Goal: Task Accomplishment & Management: Manage account settings

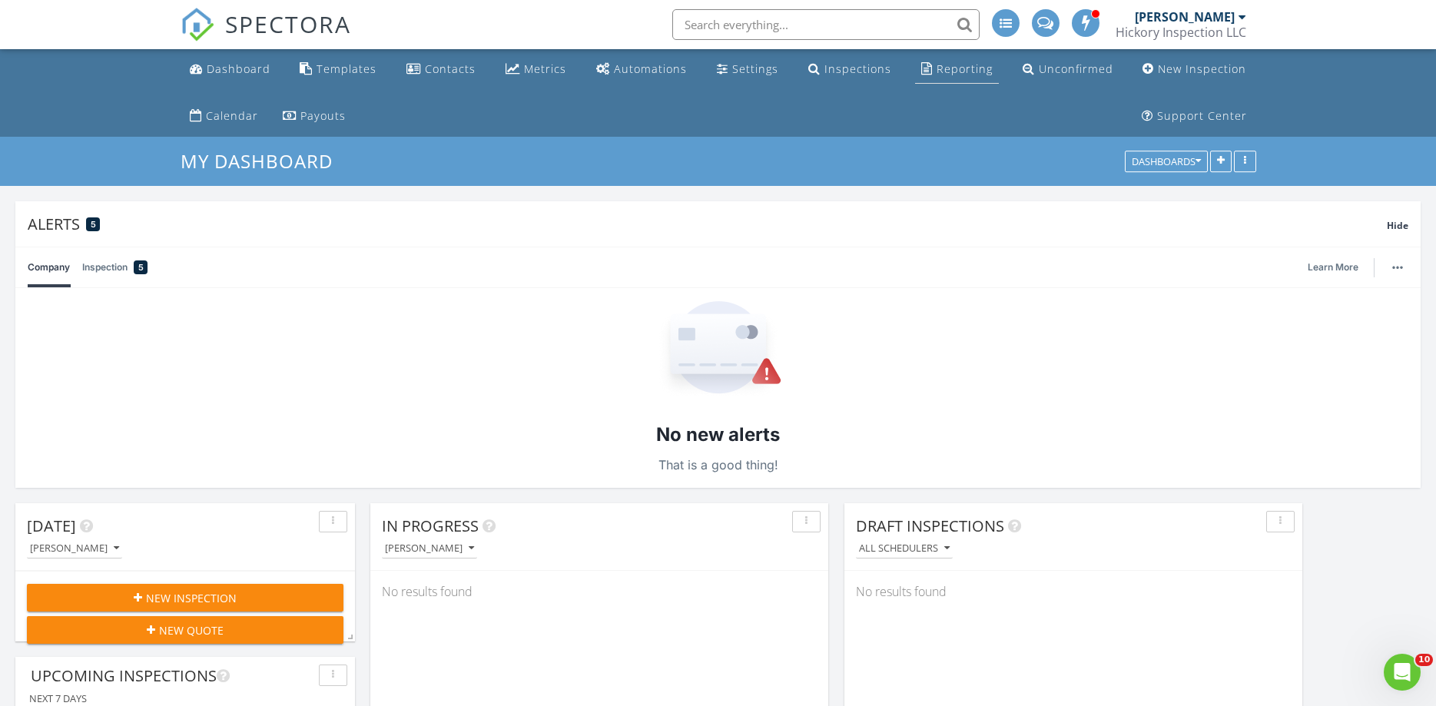
click at [974, 65] on div "Reporting" at bounding box center [965, 68] width 56 height 15
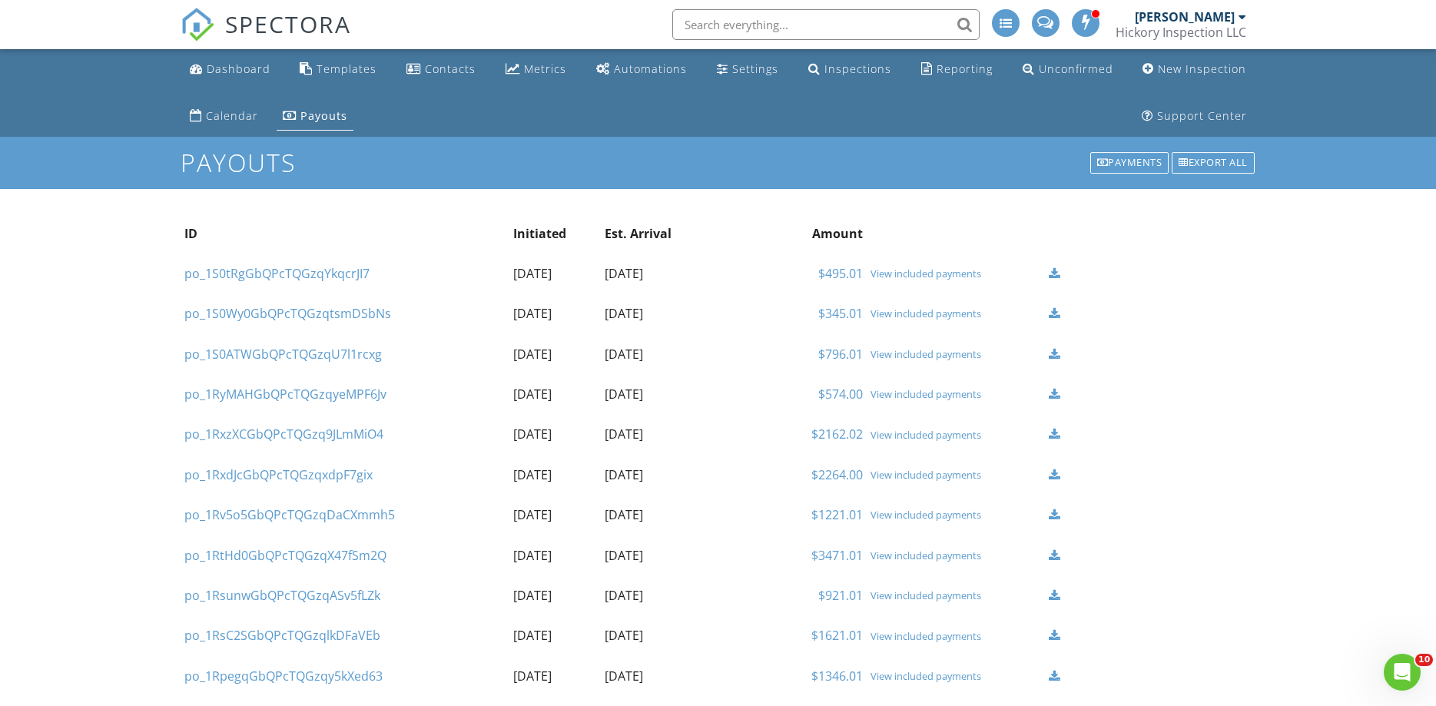
click at [904, 316] on div "View included payments" at bounding box center [956, 313] width 171 height 12
click at [857, 69] on div "Inspections" at bounding box center [857, 68] width 67 height 15
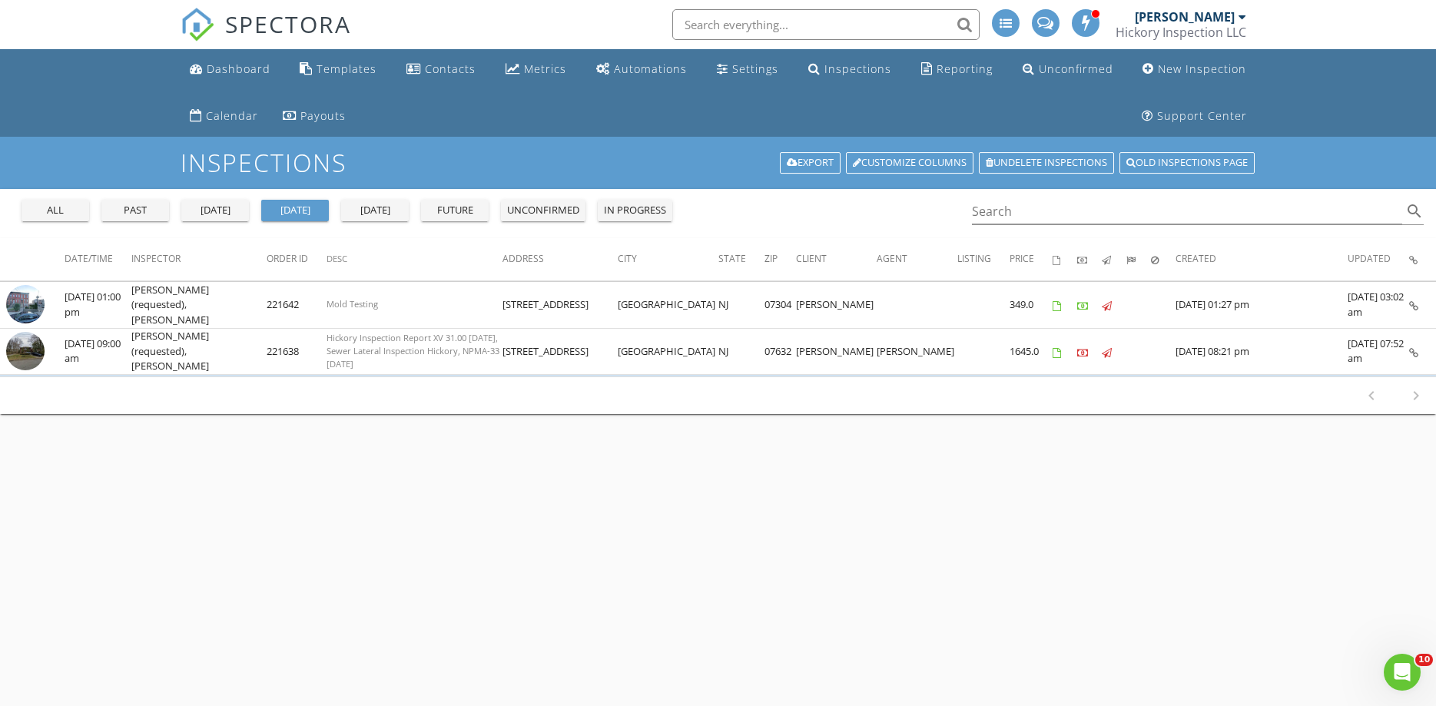
click at [44, 210] on div "all" at bounding box center [55, 210] width 55 height 15
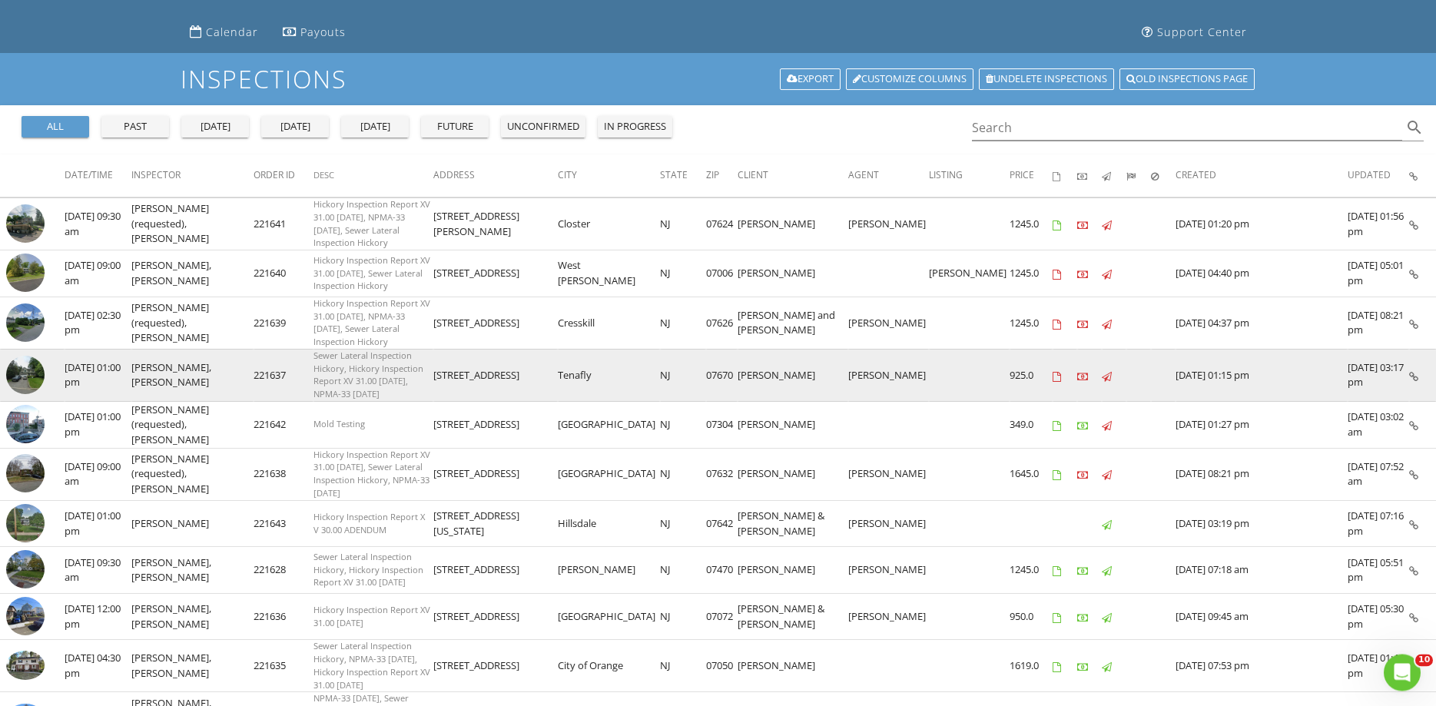
scroll to position [131, 0]
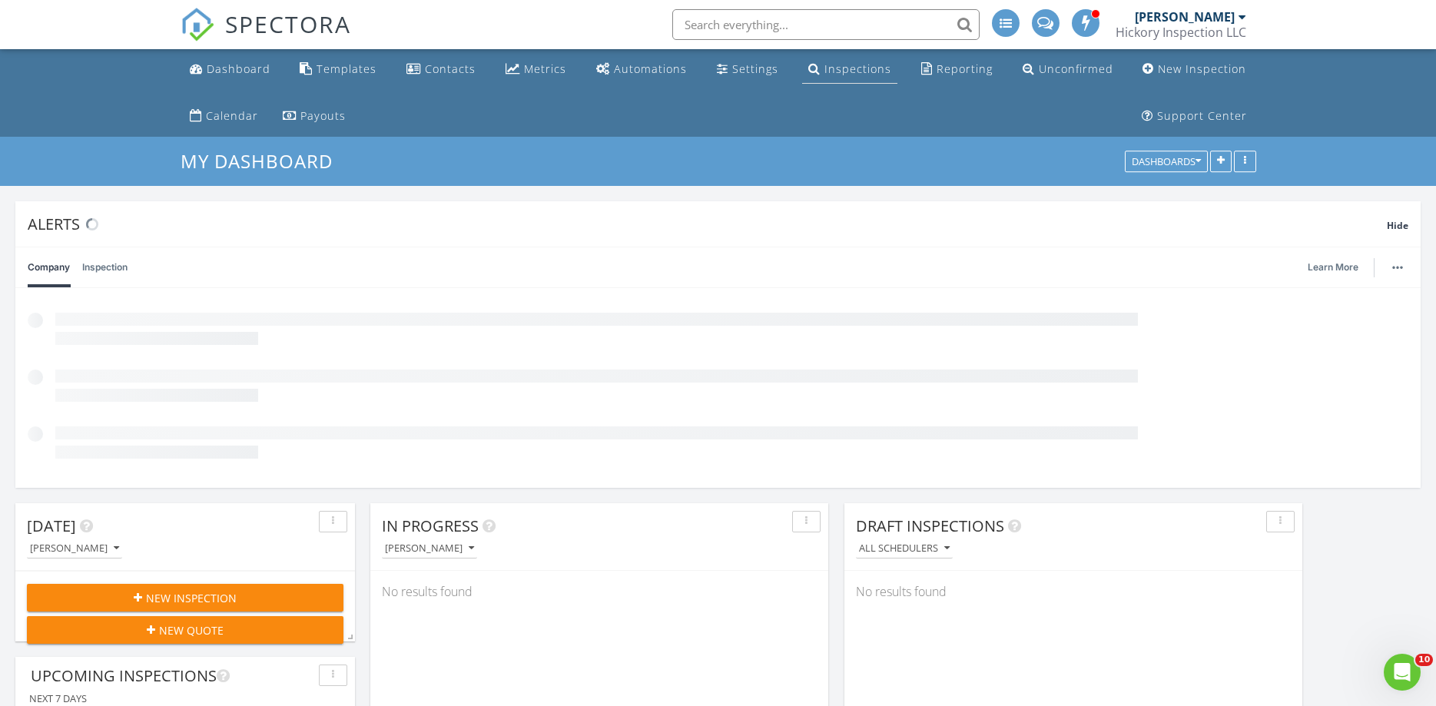
click at [841, 71] on div "Inspections" at bounding box center [857, 68] width 67 height 15
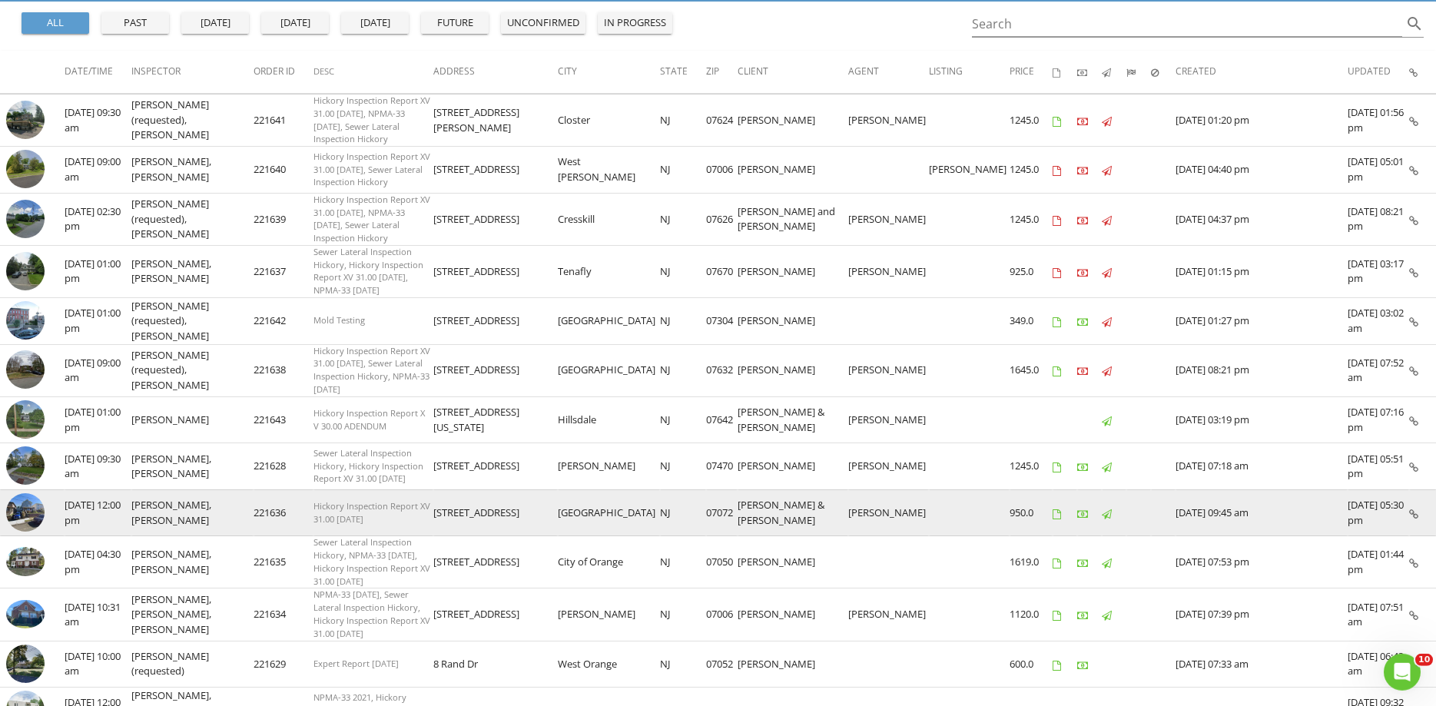
scroll to position [261, 0]
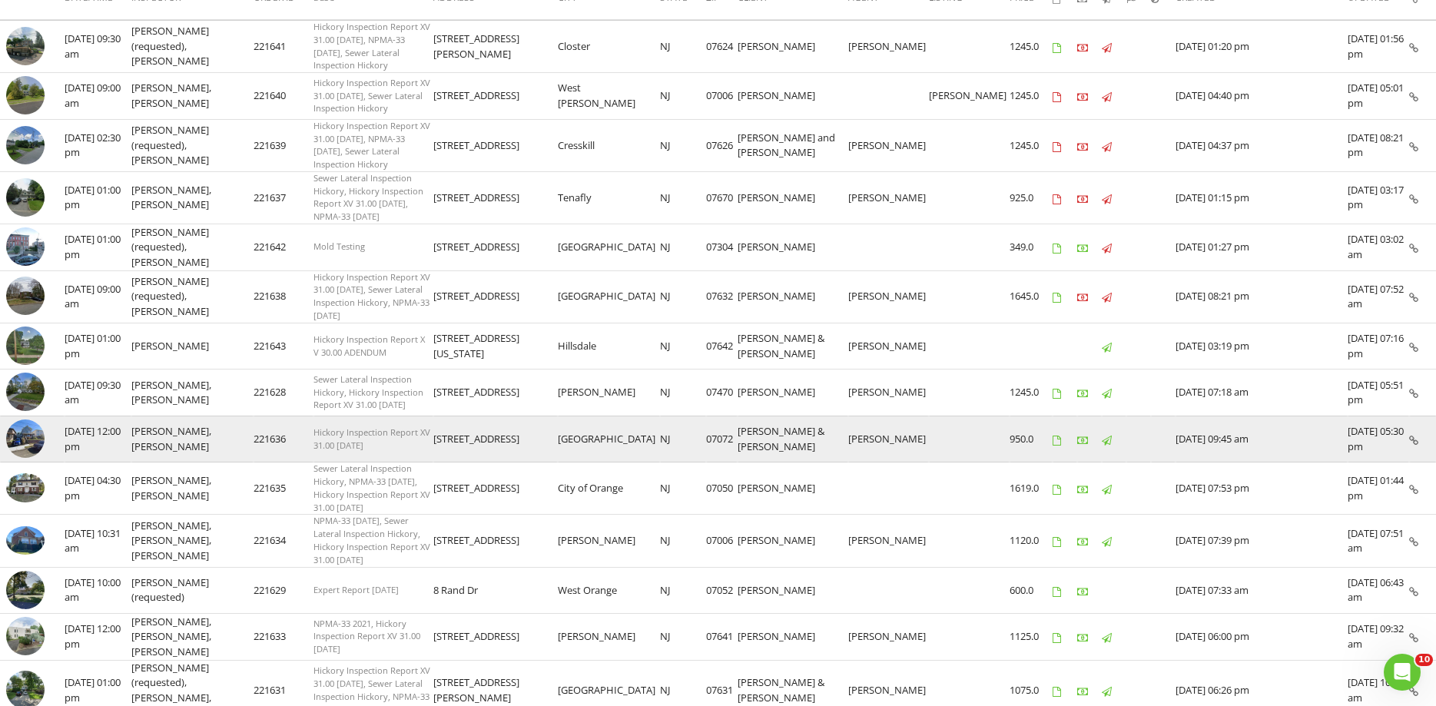
click at [16, 420] on img at bounding box center [25, 439] width 38 height 38
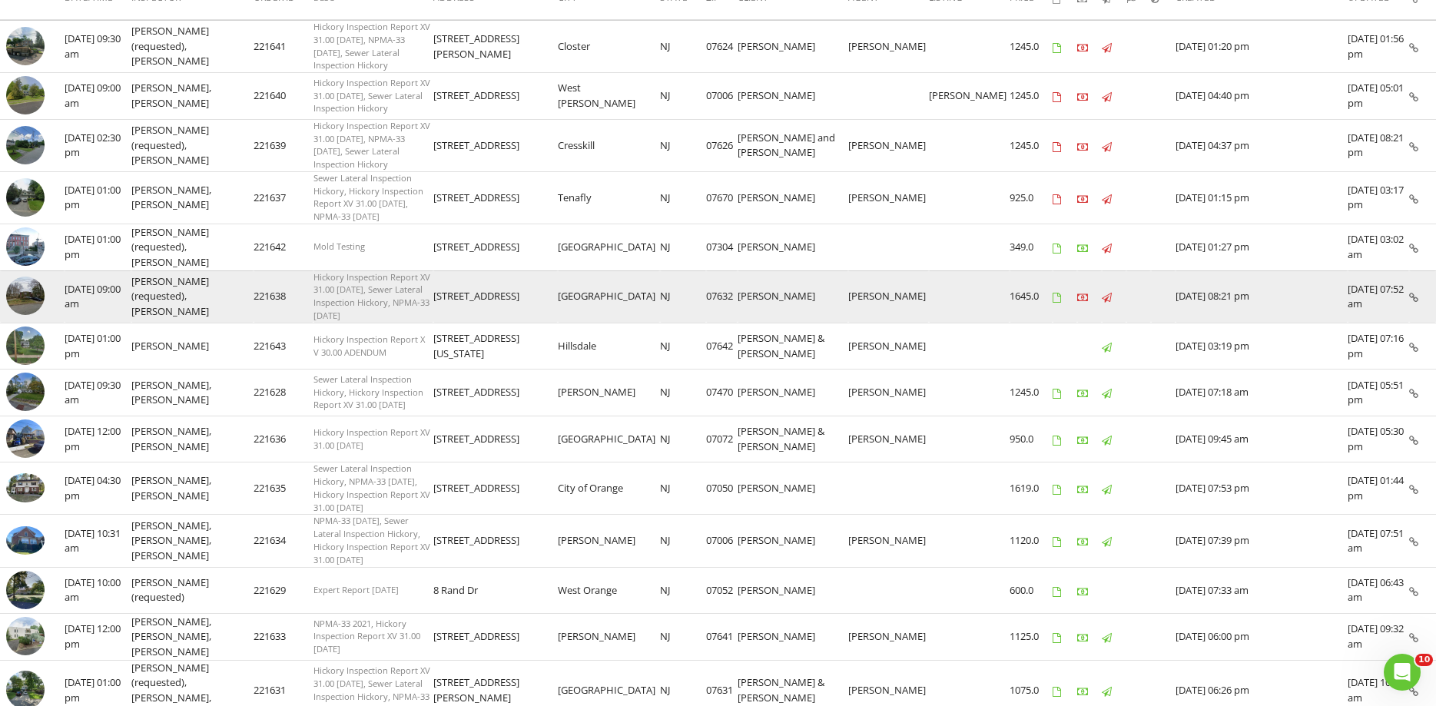
drag, startPoint x: 846, startPoint y: 272, endPoint x: 779, endPoint y: 271, distance: 66.9
click at [767, 274] on tr "check_box_outline_blank 08/28/2025 09:00 am Brian Archibald (requested), Jesse …" at bounding box center [718, 296] width 1436 height 52
copy tr "Jaklin Golshani"
click at [848, 270] on td "Jaklin Golshani" at bounding box center [793, 296] width 111 height 52
click at [28, 277] on img at bounding box center [25, 296] width 38 height 38
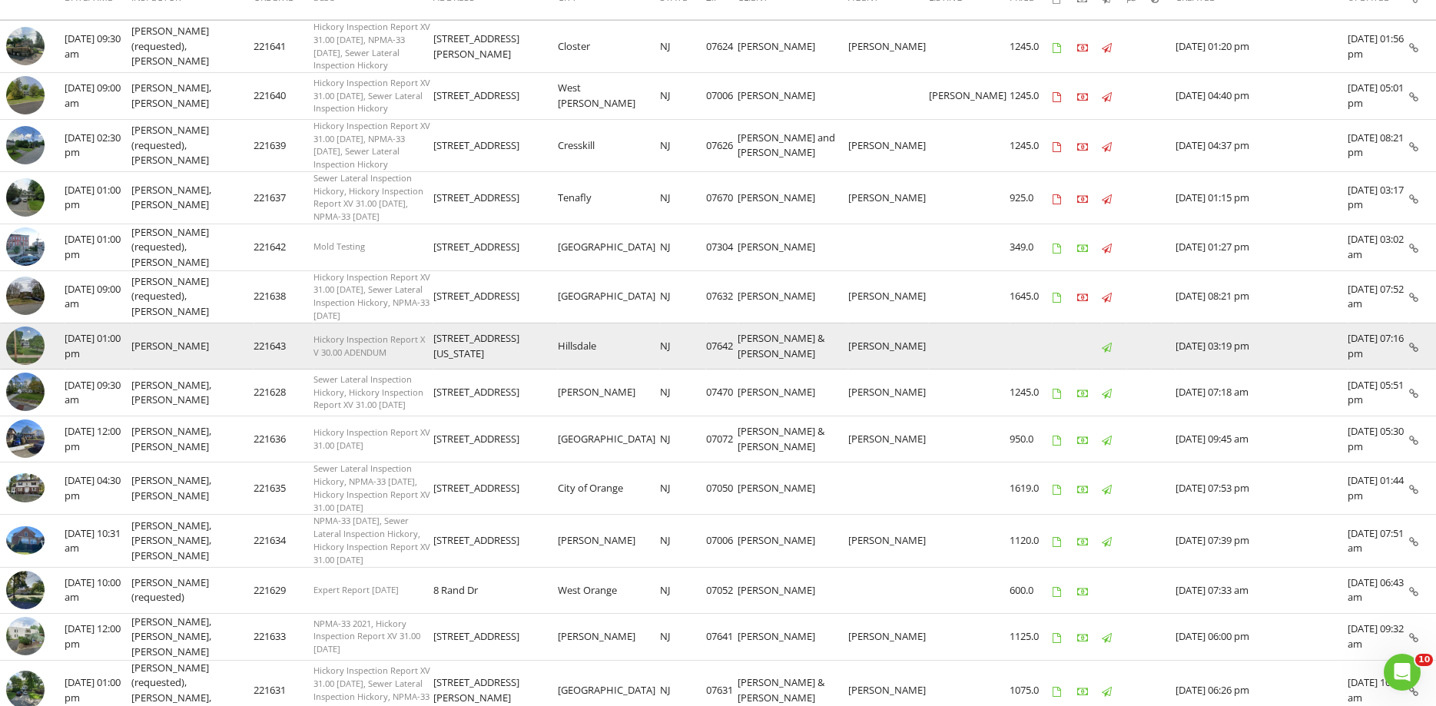
scroll to position [0, 0]
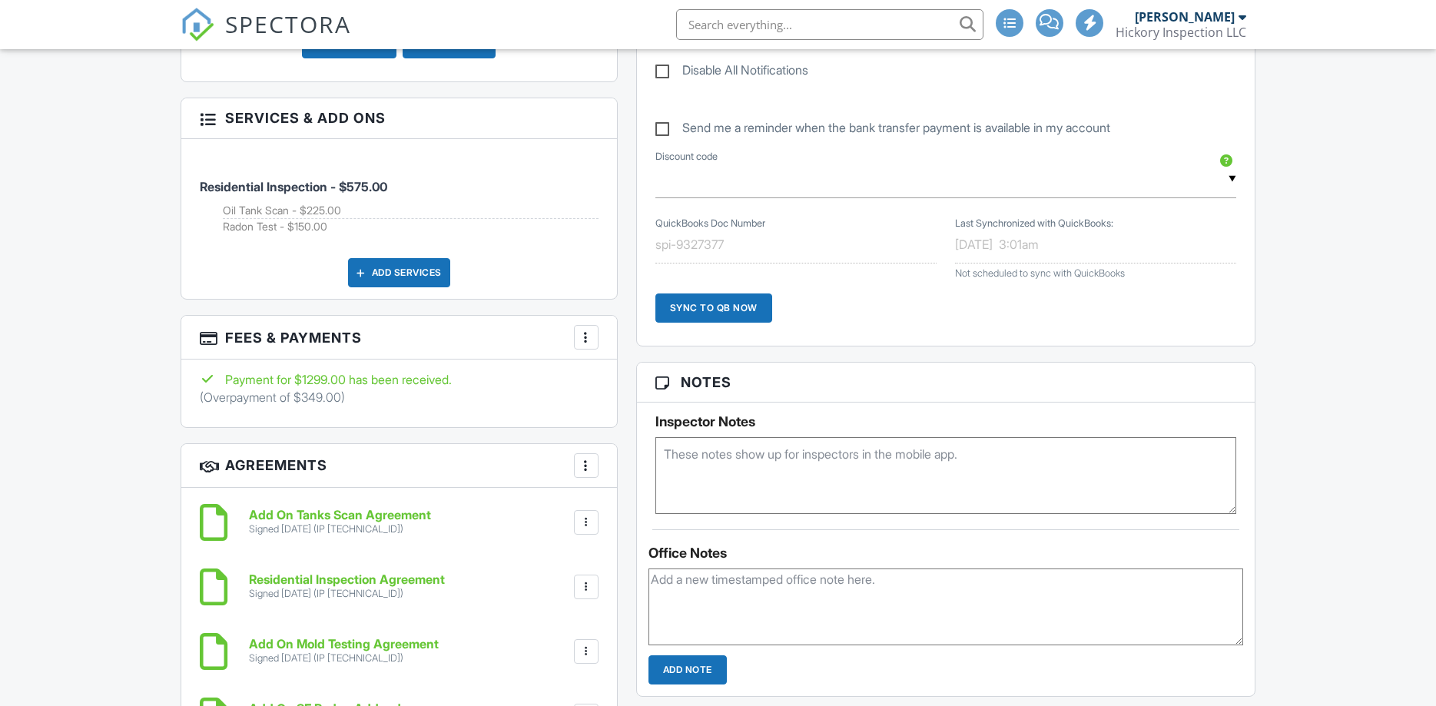
scroll to position [1176, 0]
click at [585, 341] on div at bounding box center [586, 337] width 15 height 15
click at [629, 393] on li "Edit Fees & Payments" at bounding box center [663, 384] width 161 height 38
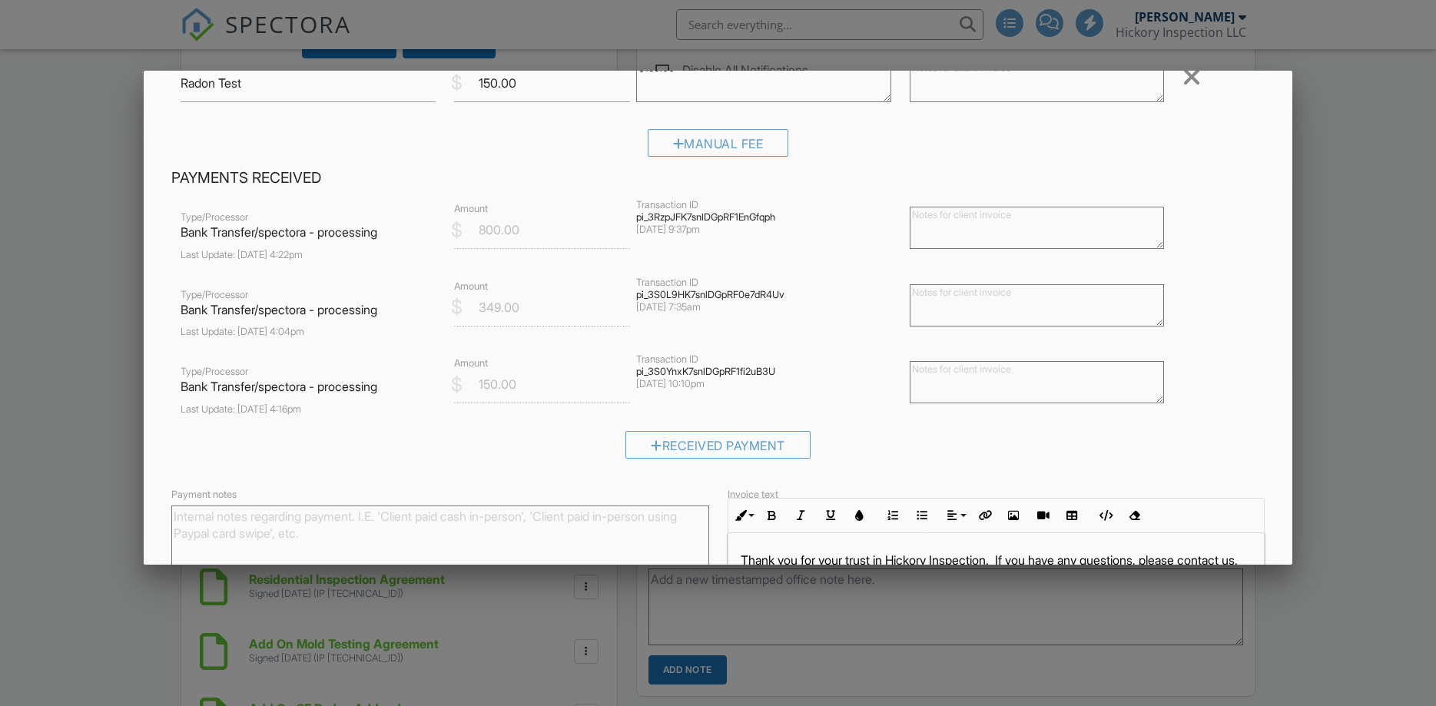
scroll to position [428, 0]
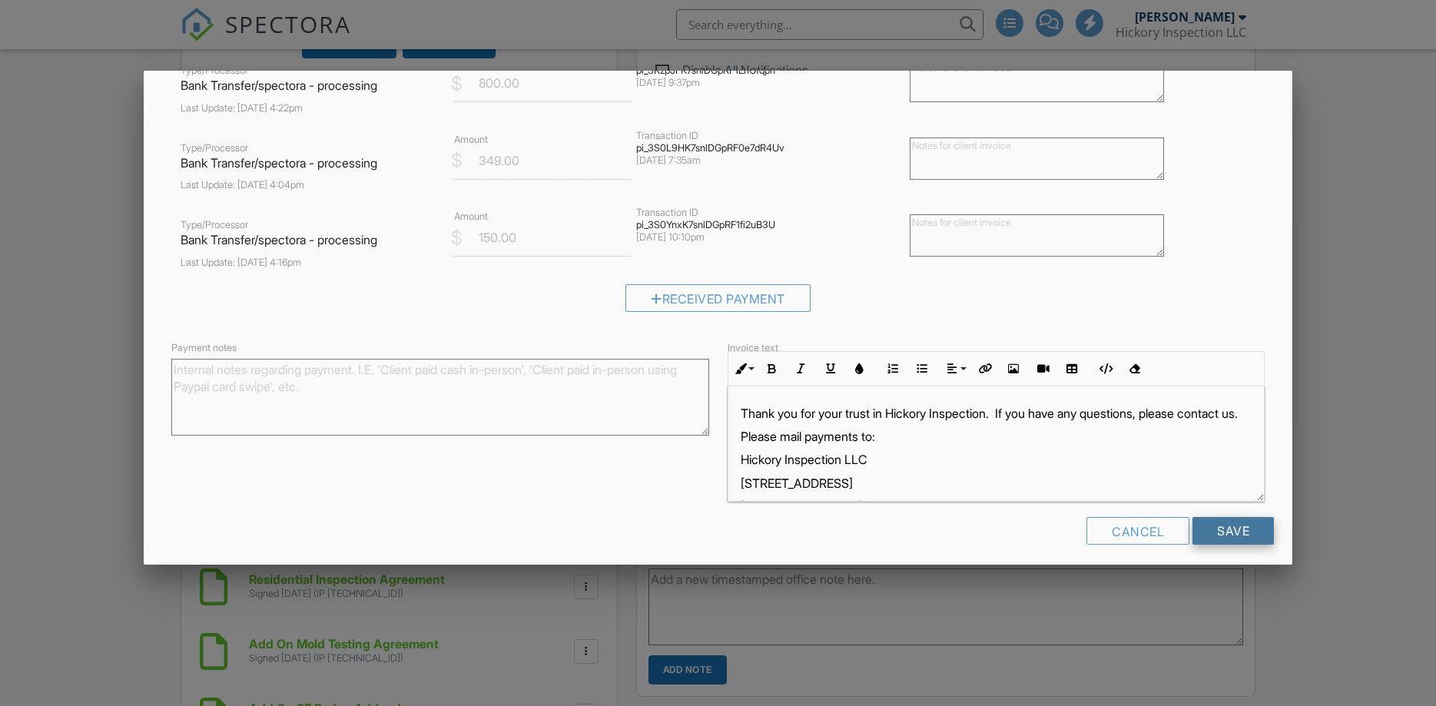
click at [1229, 522] on input "Save" at bounding box center [1232, 531] width 81 height 28
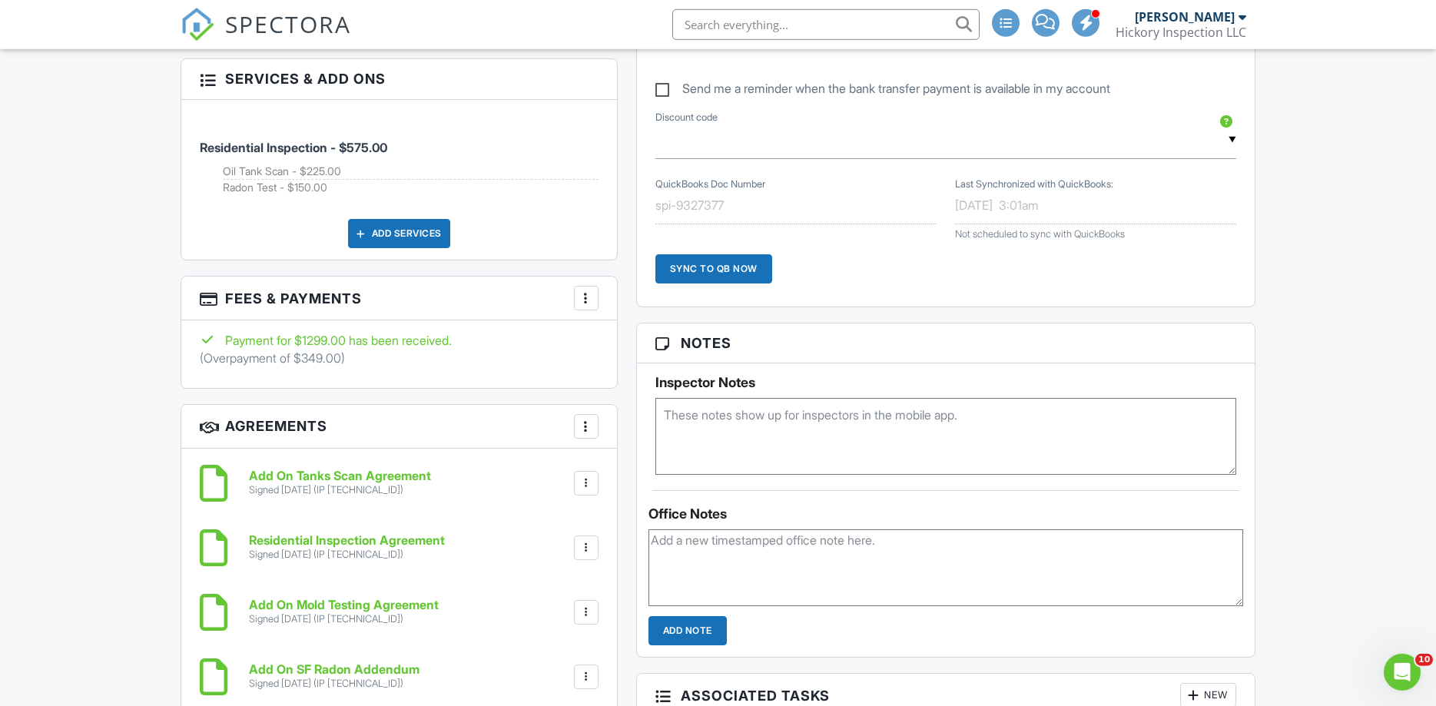
scroll to position [1176, 0]
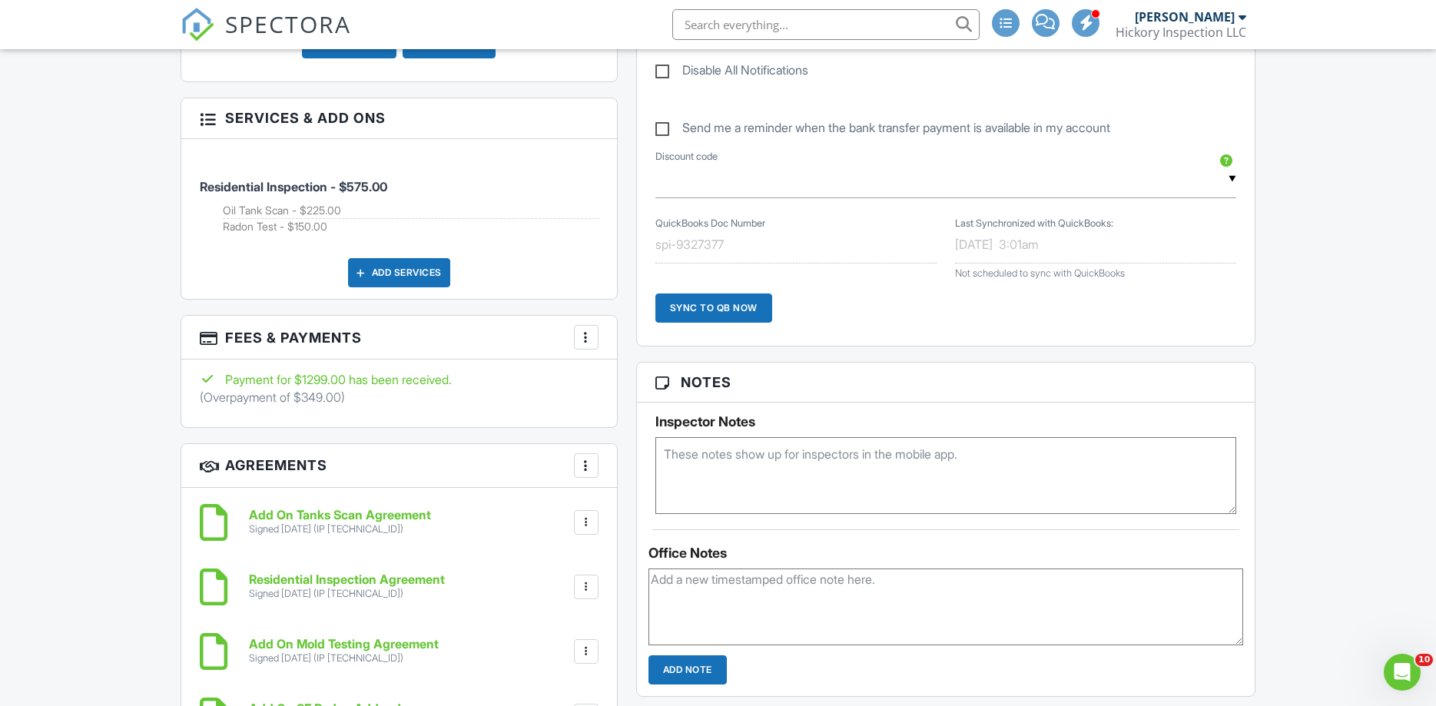
click at [293, 383] on div "Payment for $1299.00 has been received." at bounding box center [399, 379] width 399 height 17
click at [237, 332] on h3 "Fees & Payments More Edit Fees & Payments Add Services View Invoice" at bounding box center [399, 338] width 436 height 44
click at [582, 333] on div at bounding box center [586, 337] width 15 height 15
click at [630, 454] on li "View Invoice" at bounding box center [663, 461] width 161 height 38
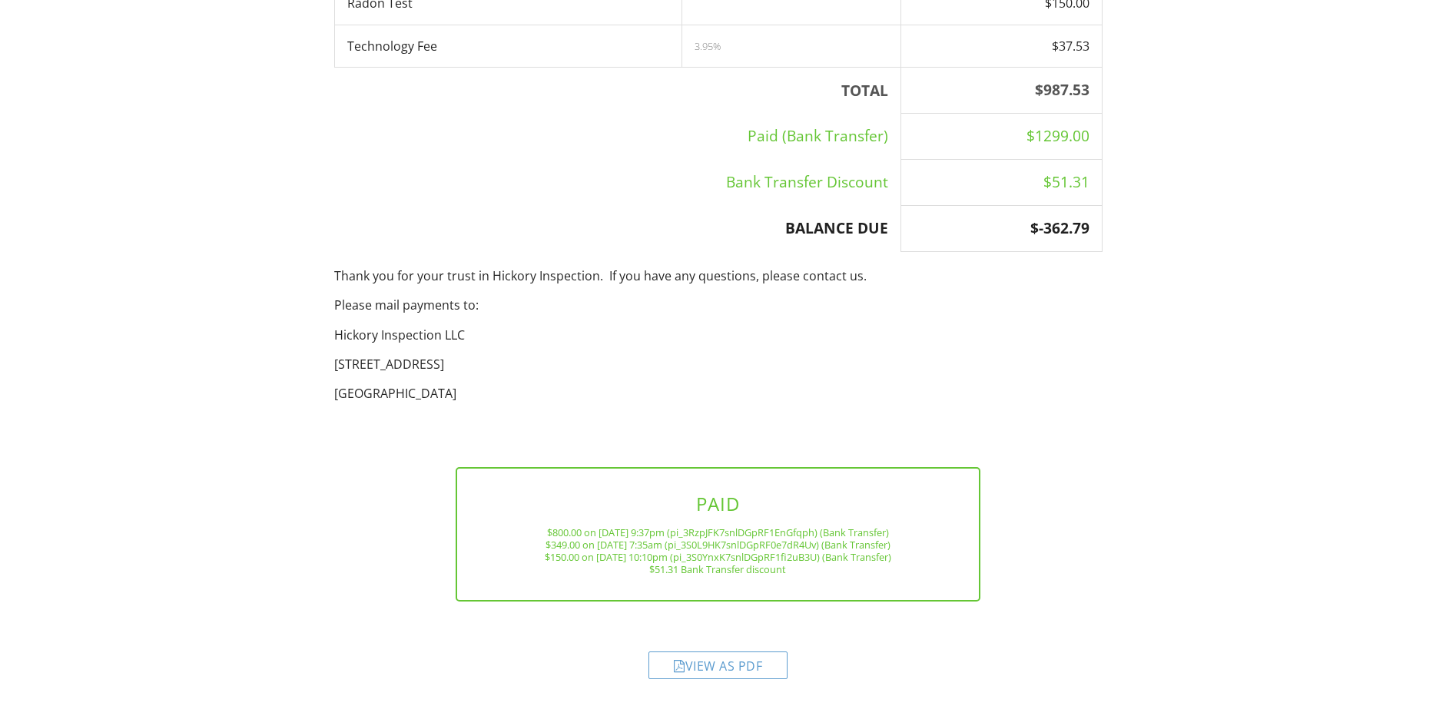
scroll to position [21, 0]
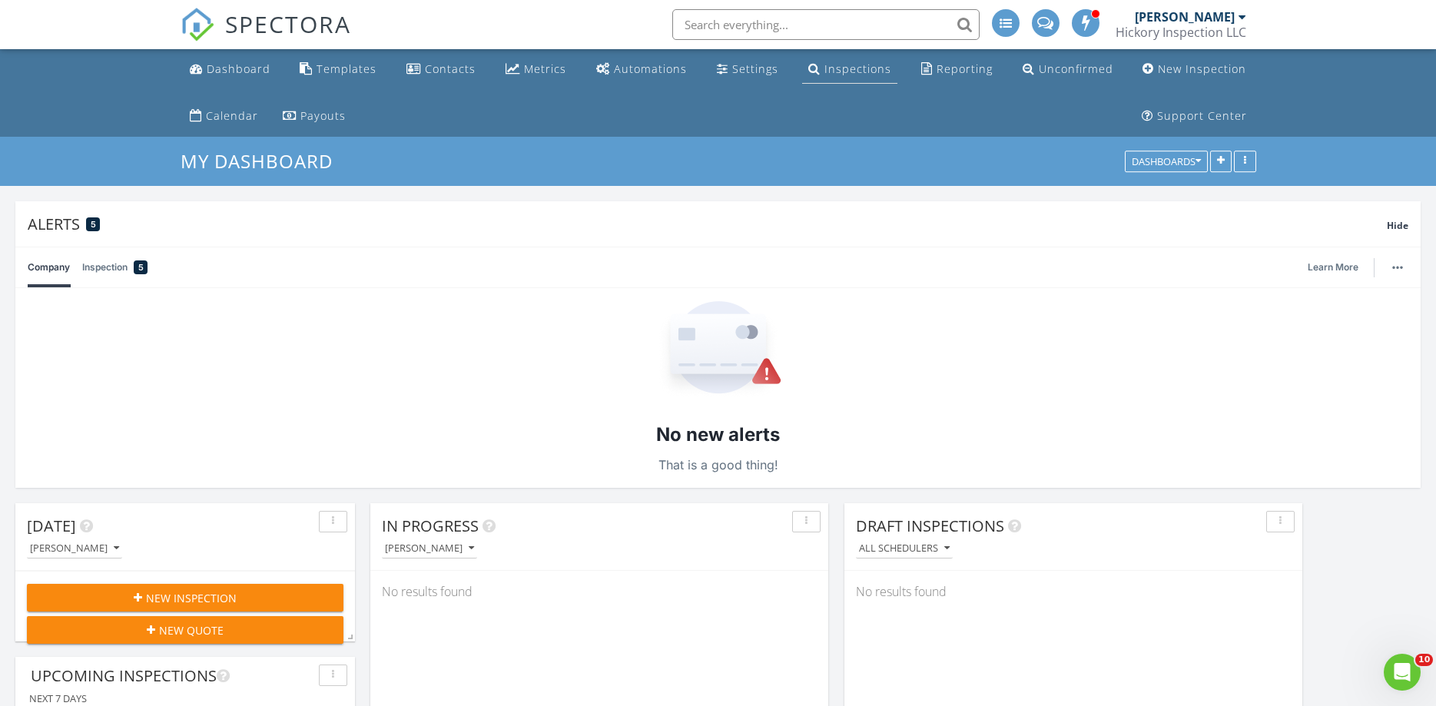
click at [832, 75] on div "Inspections" at bounding box center [857, 68] width 67 height 15
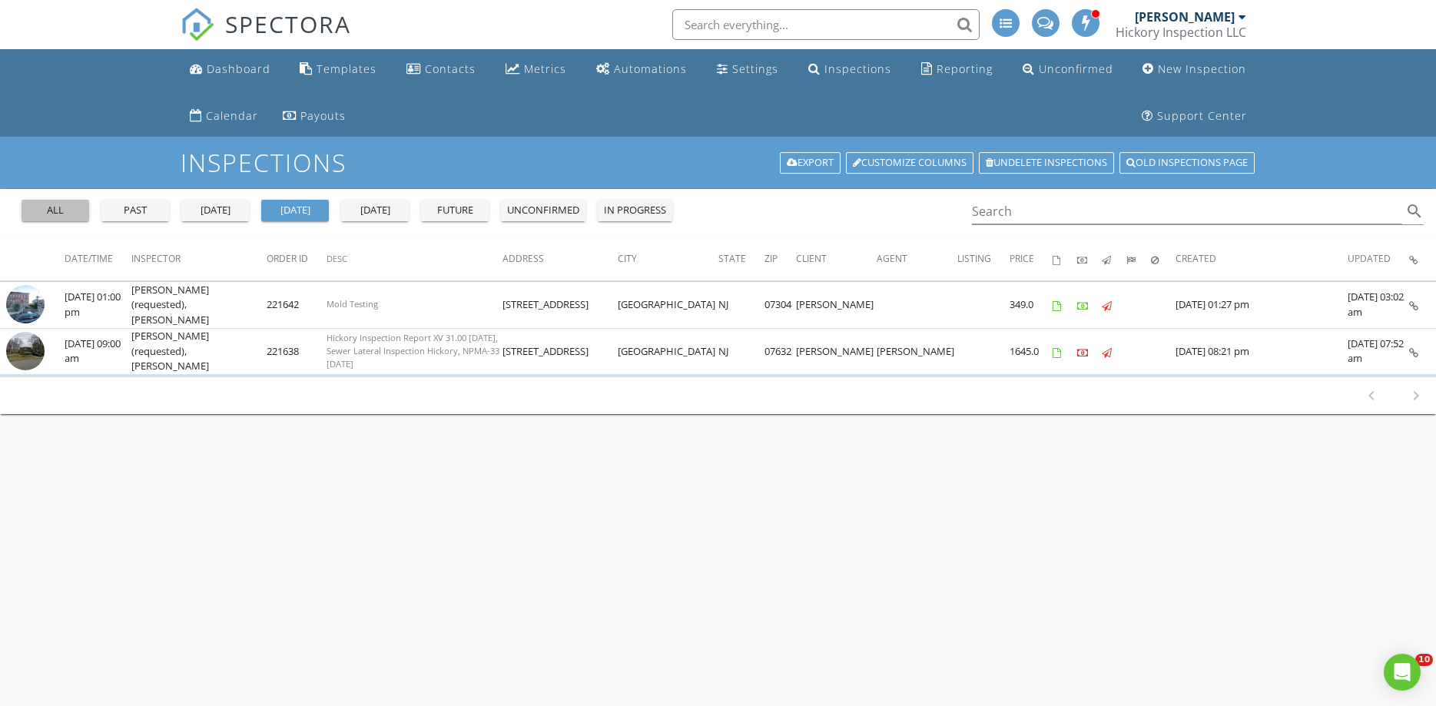
click at [66, 212] on div "all" at bounding box center [55, 210] width 55 height 15
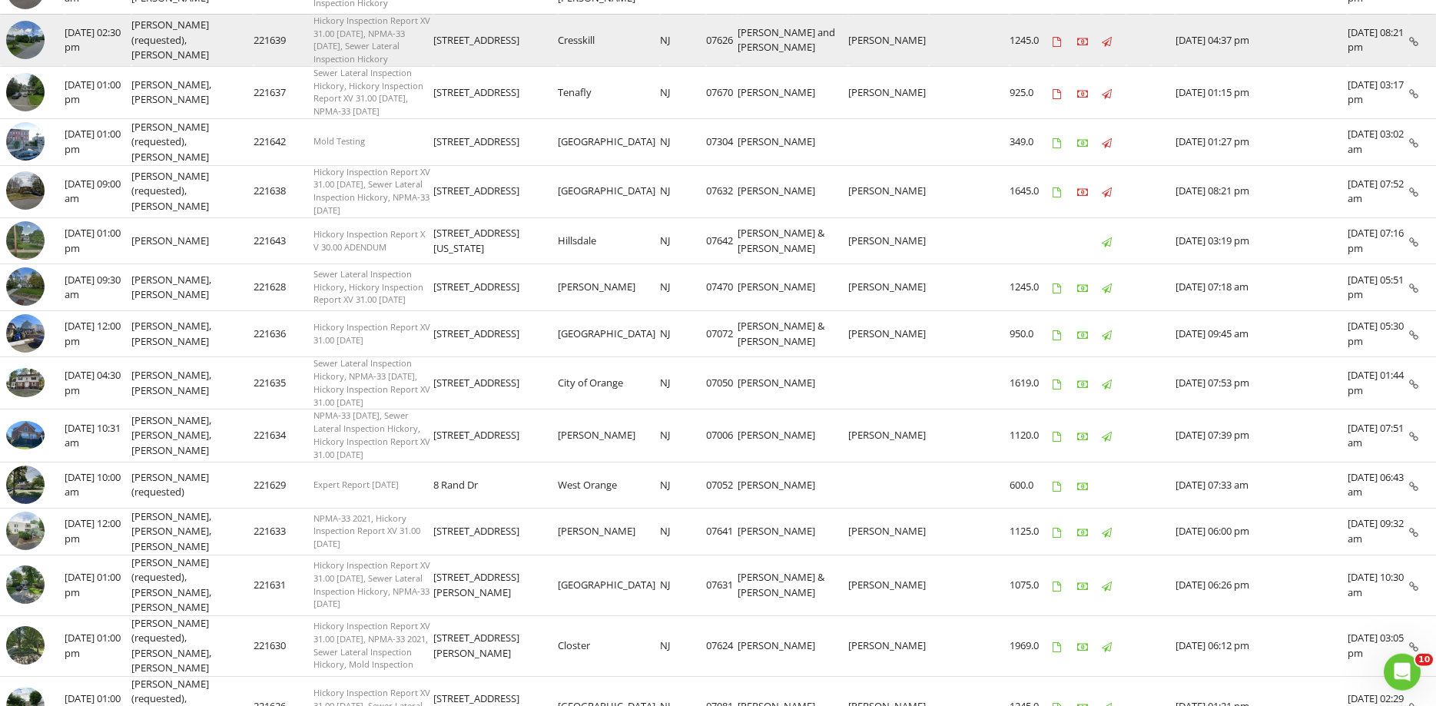
scroll to position [392, 0]
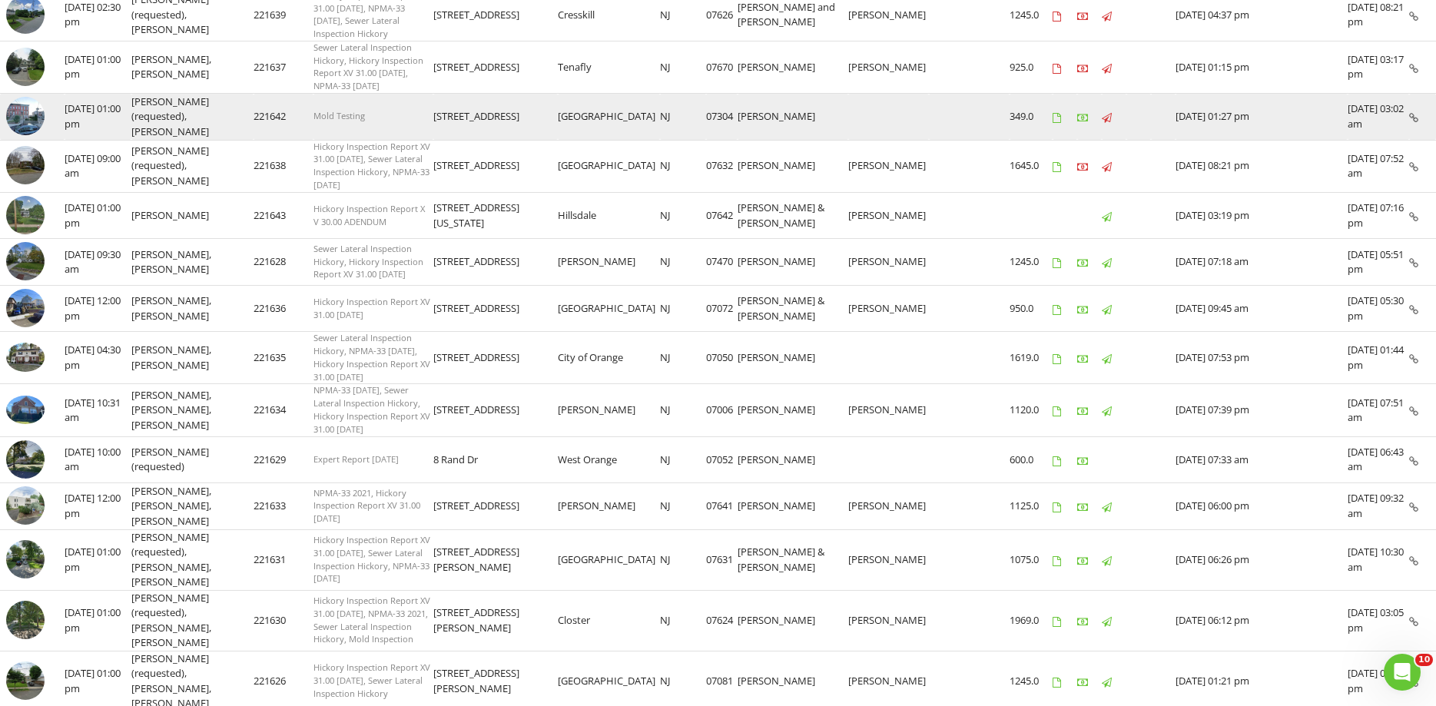
click at [18, 97] on img at bounding box center [25, 116] width 38 height 38
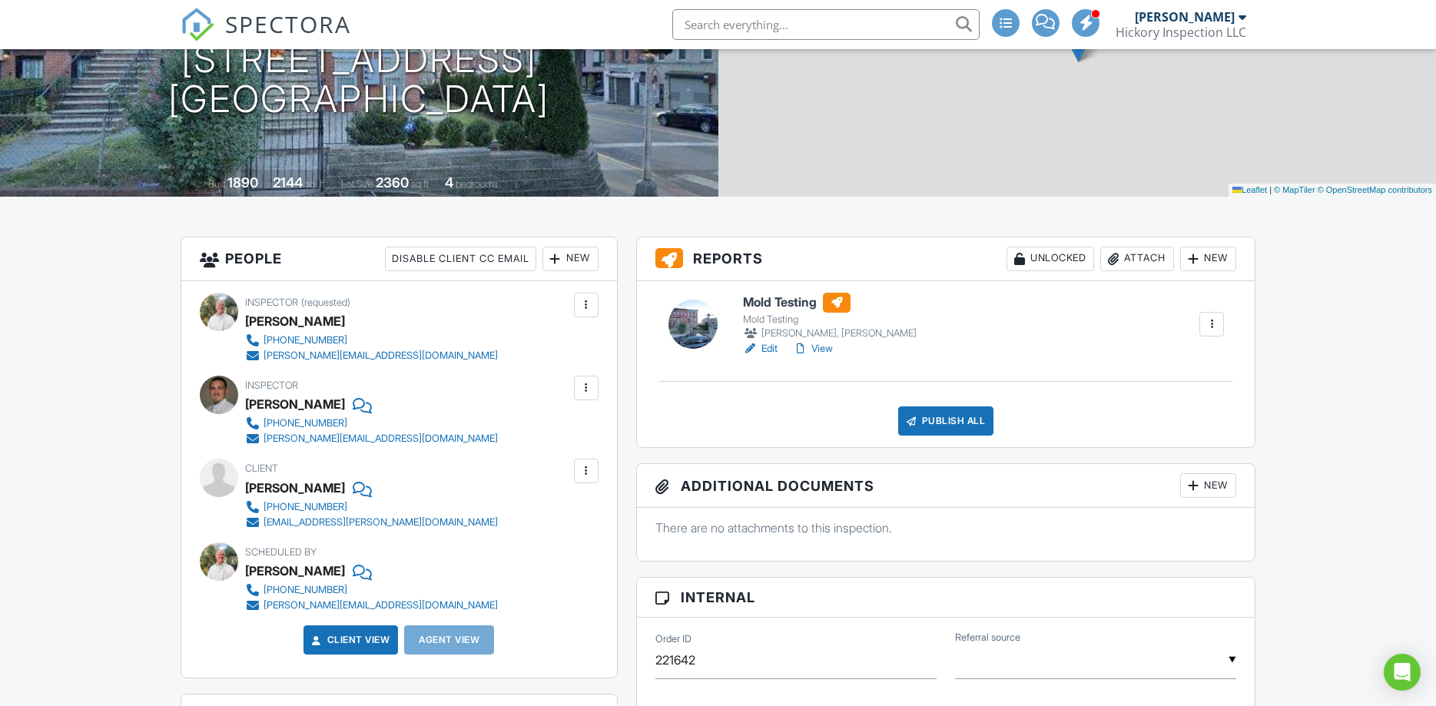
click at [582, 386] on div at bounding box center [586, 387] width 15 height 15
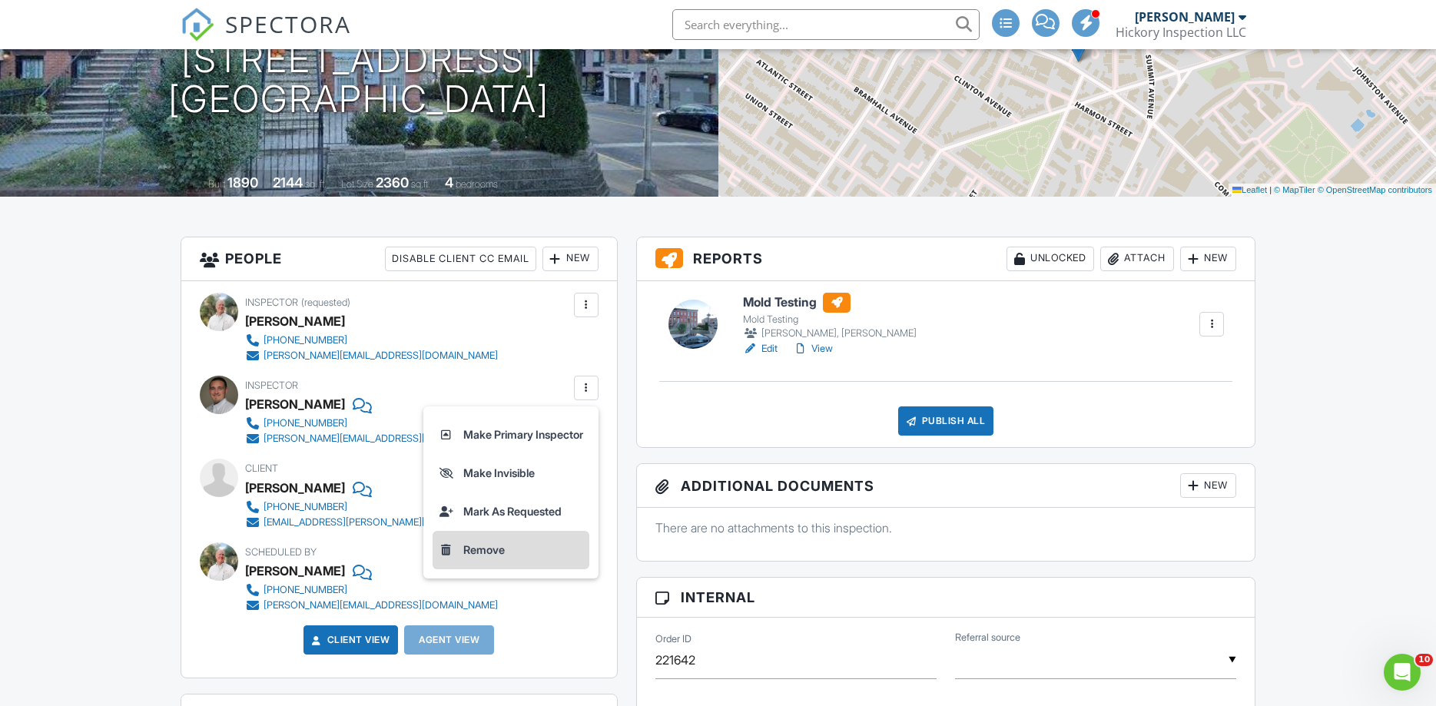
click at [497, 548] on li "Remove" at bounding box center [511, 550] width 157 height 38
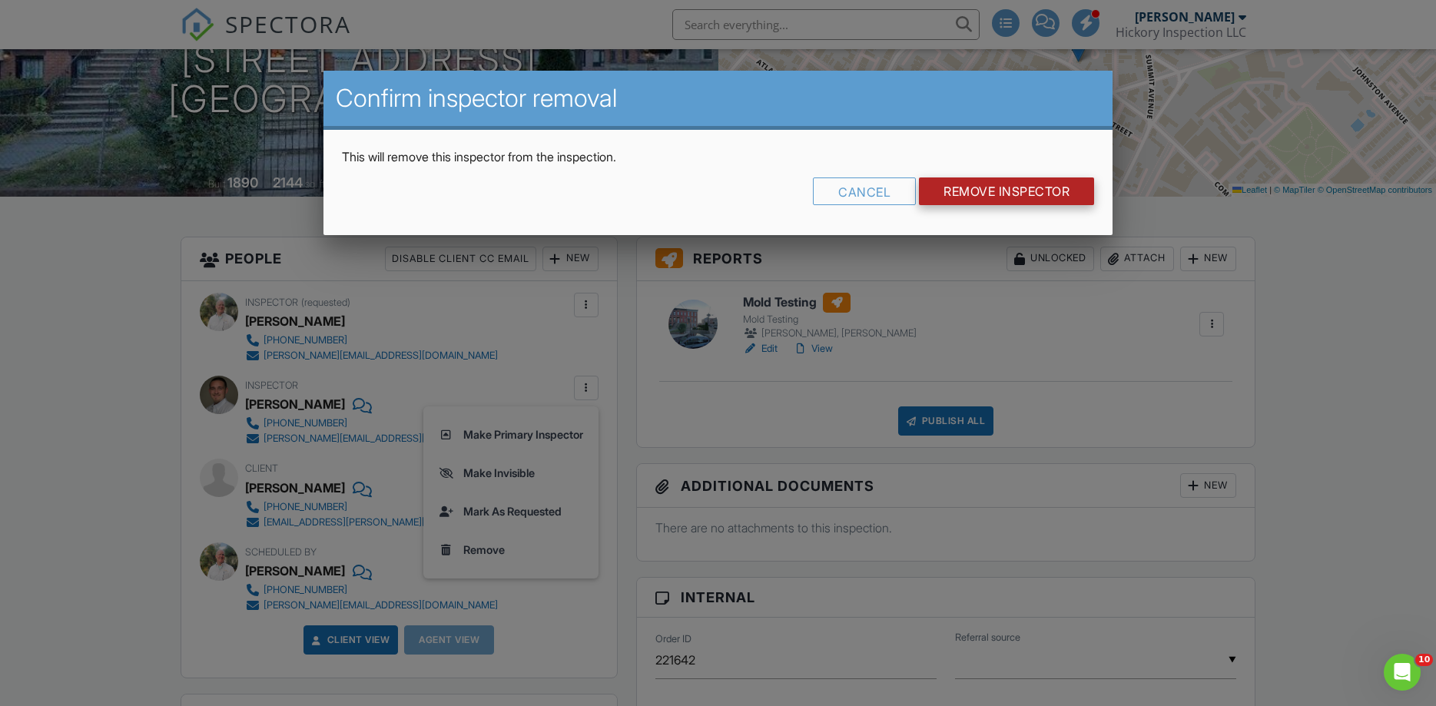
click at [988, 194] on input "Remove Inspector" at bounding box center [1006, 191] width 175 height 28
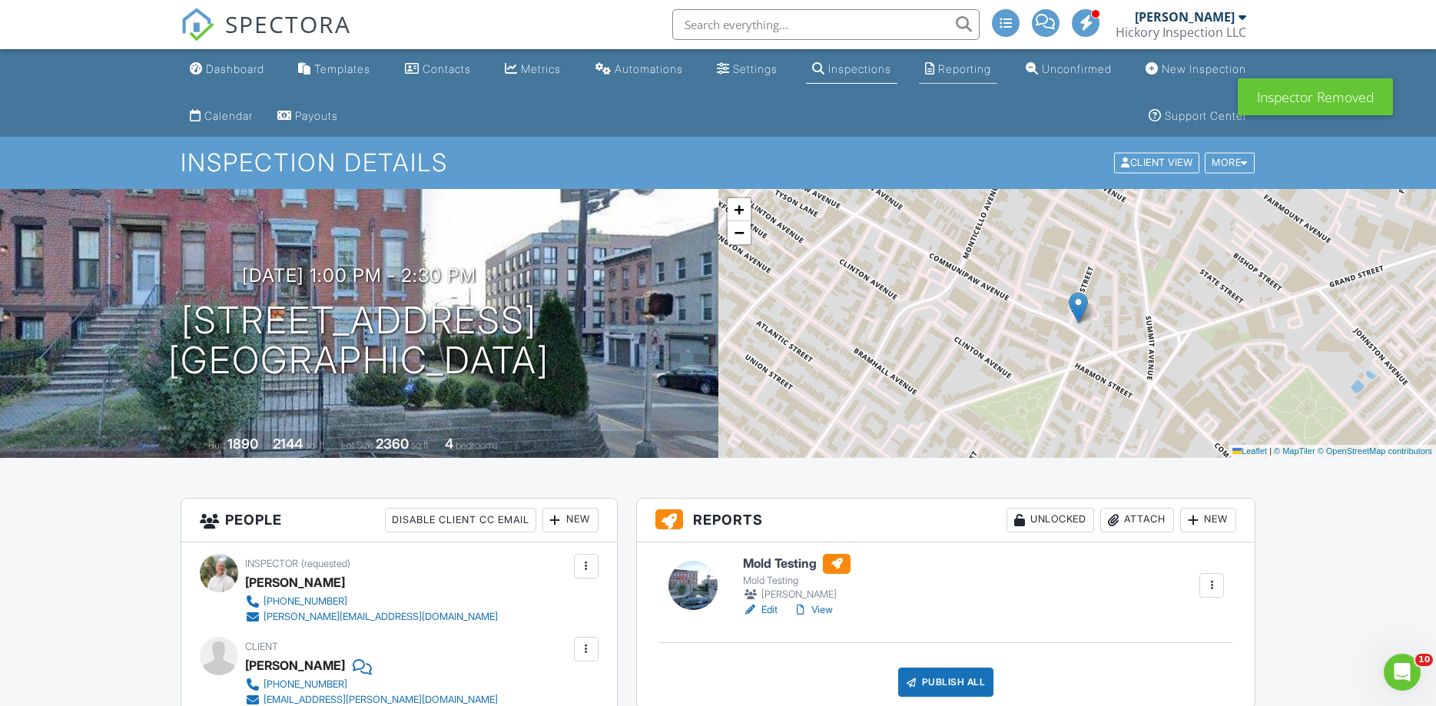
click at [963, 68] on div "Reporting" at bounding box center [964, 68] width 53 height 13
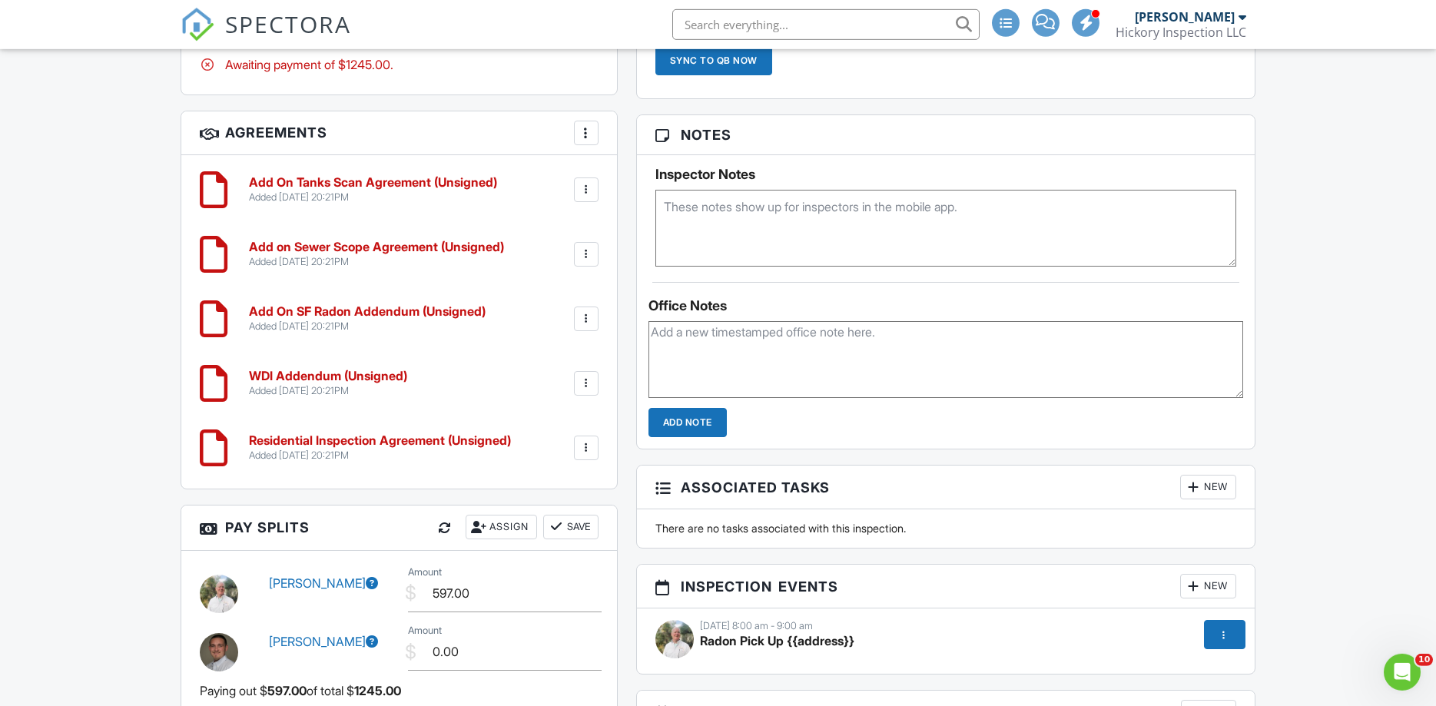
scroll to position [1306, 0]
drag, startPoint x: 488, startPoint y: 586, endPoint x: 394, endPoint y: 579, distance: 94.0
click at [408, 580] on input "597.00" at bounding box center [505, 594] width 194 height 38
type input "305.00"
drag, startPoint x: 431, startPoint y: 642, endPoint x: 370, endPoint y: 644, distance: 60.7
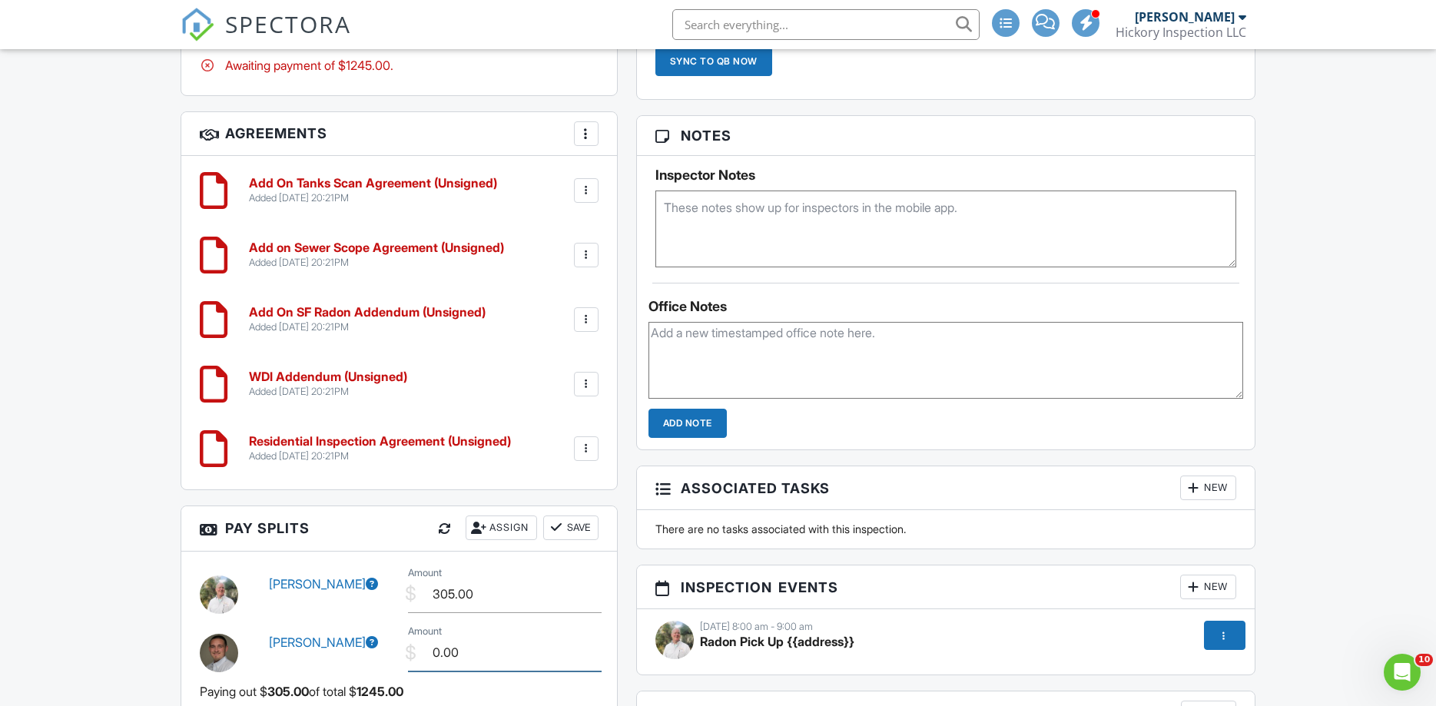
click at [408, 642] on input "0.00" at bounding box center [505, 653] width 194 height 38
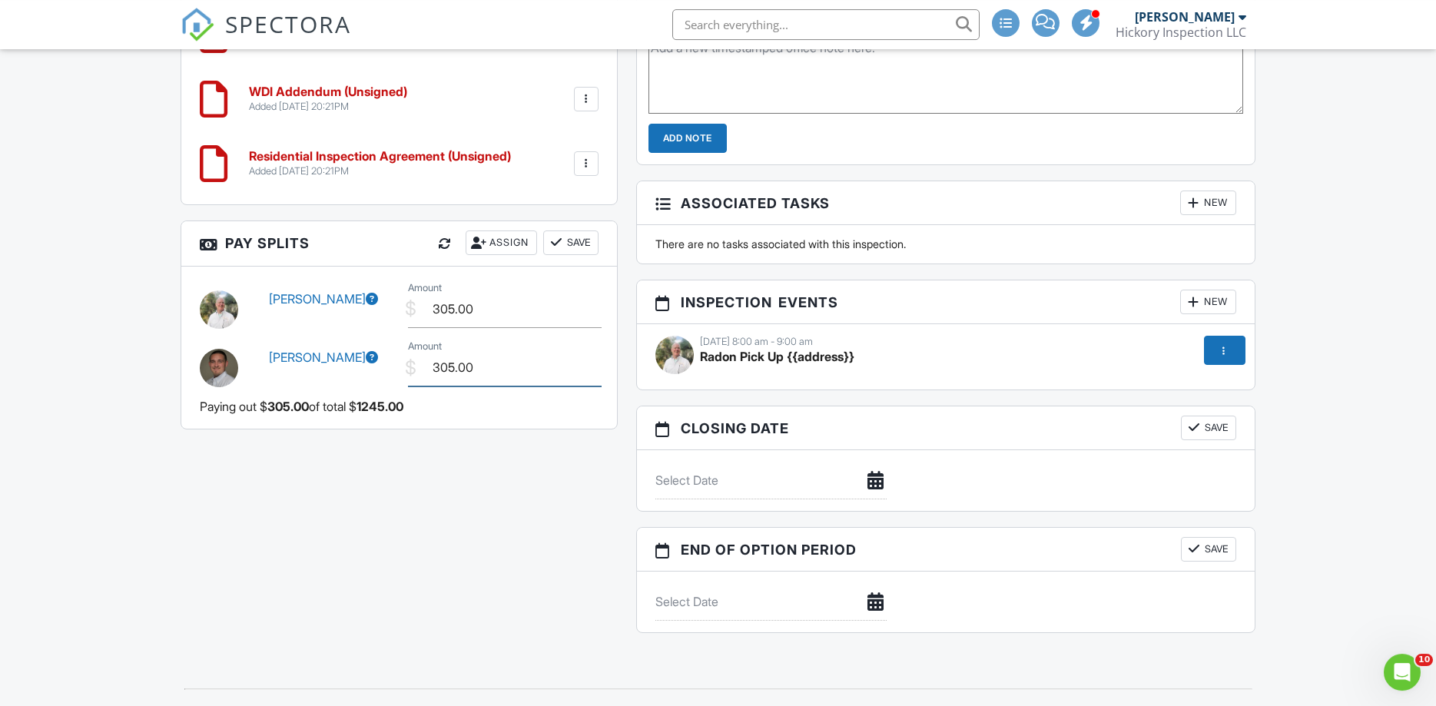
scroll to position [1567, 0]
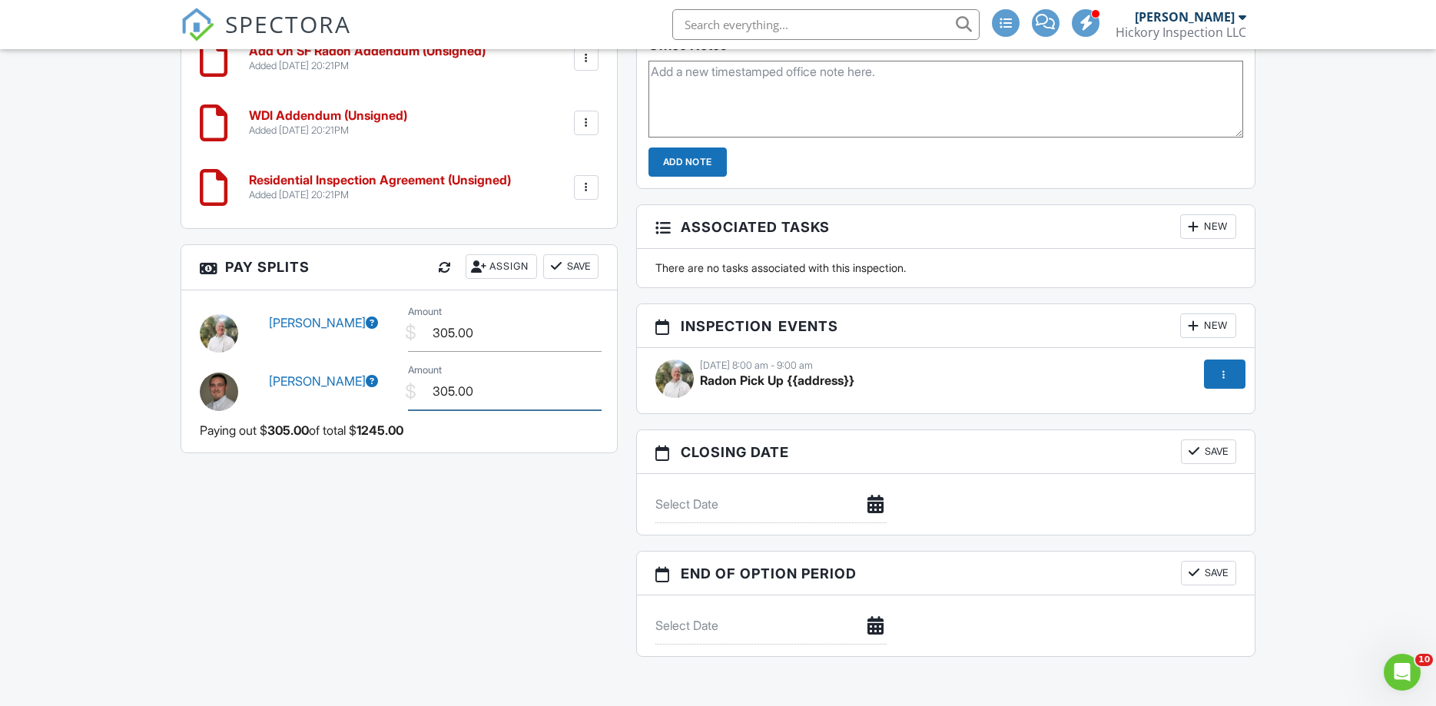
type input "305.00"
click at [571, 266] on button "Save" at bounding box center [570, 266] width 55 height 25
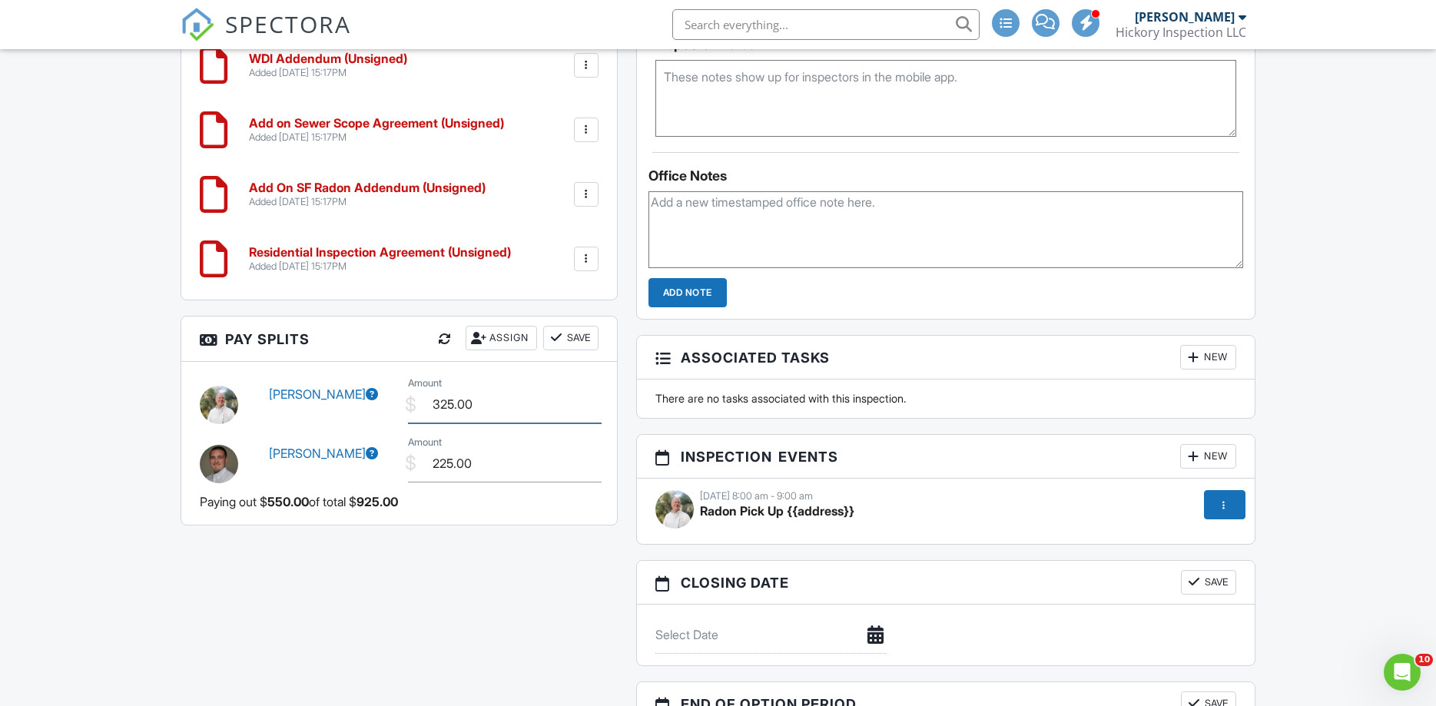
drag, startPoint x: 487, startPoint y: 396, endPoint x: 373, endPoint y: 400, distance: 114.5
click at [408, 400] on input "325.00" at bounding box center [505, 405] width 194 height 38
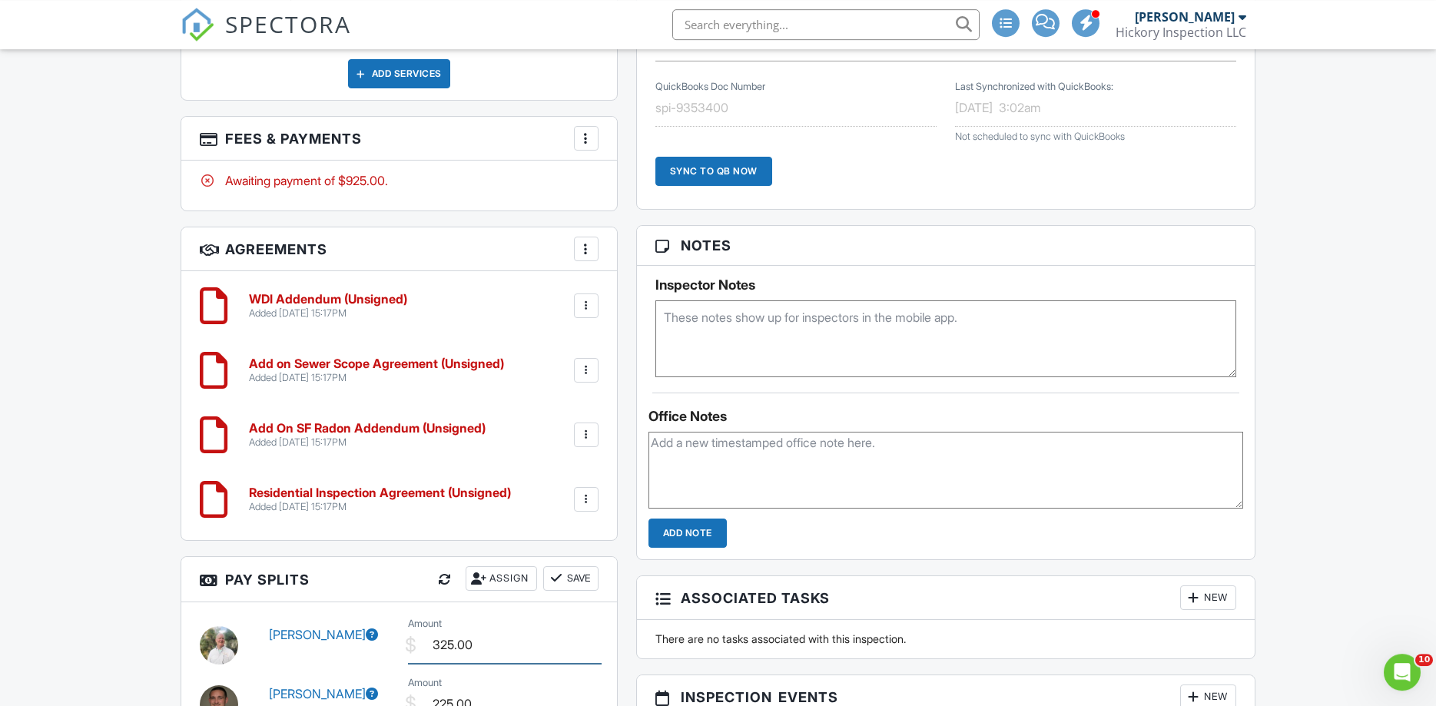
scroll to position [1306, 0]
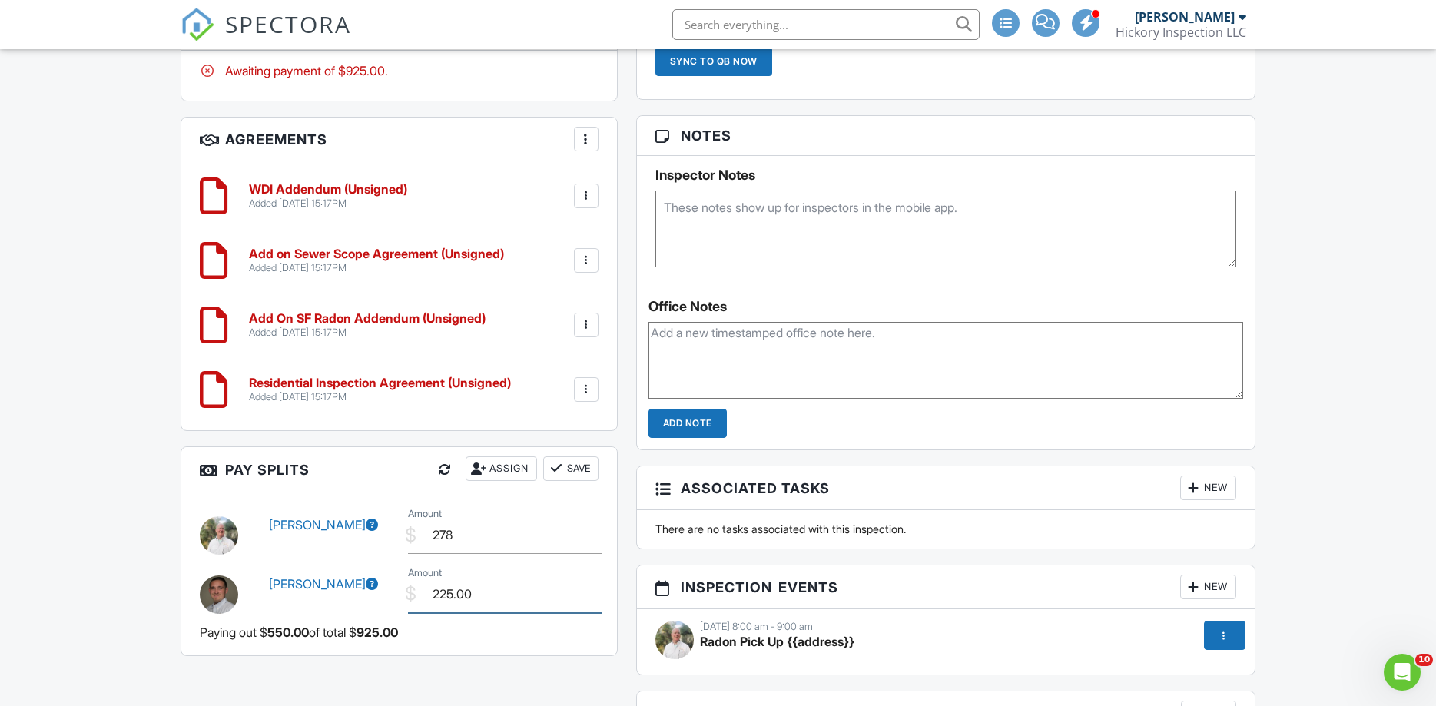
type input "278.00"
drag, startPoint x: 453, startPoint y: 585, endPoint x: 412, endPoint y: 585, distance: 40.7
click at [412, 585] on input "225.00" at bounding box center [505, 594] width 194 height 38
type input "278.00"
click at [559, 461] on div at bounding box center [556, 468] width 15 height 15
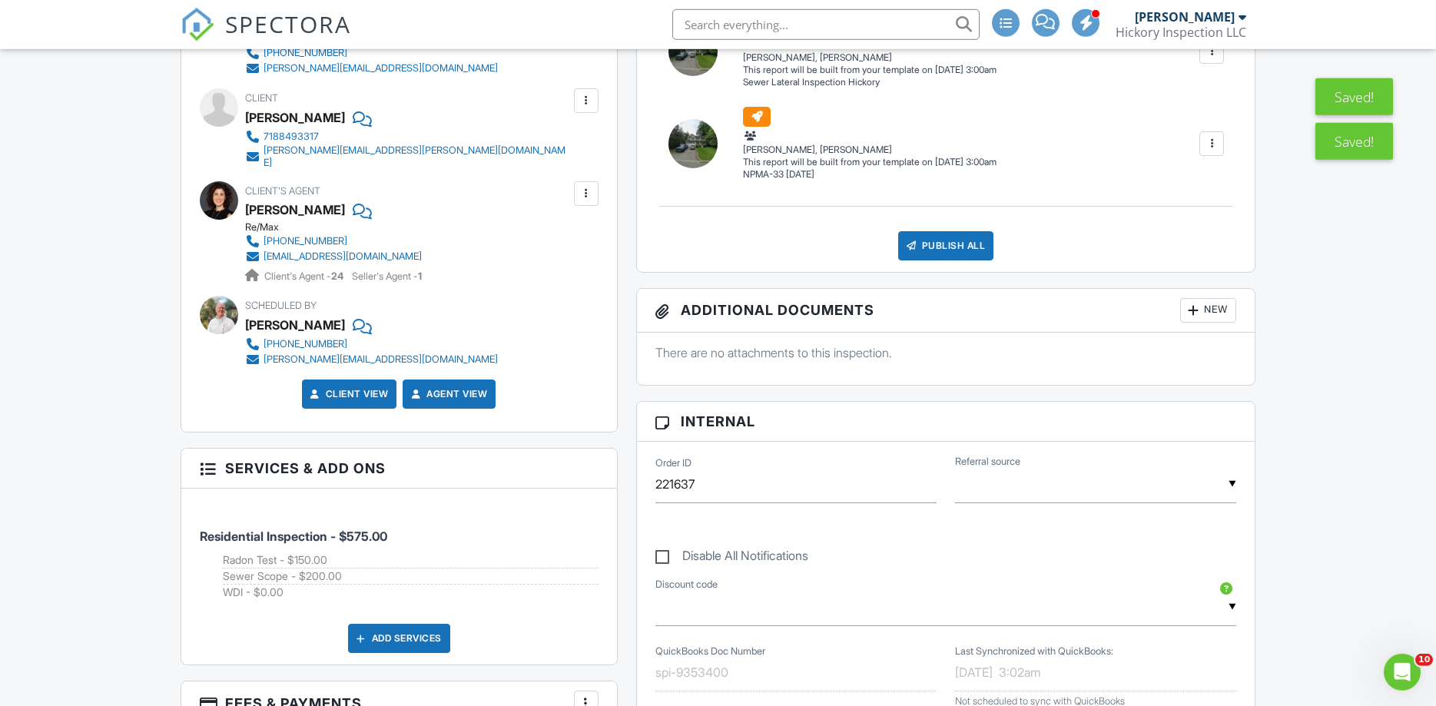
scroll to position [392, 0]
